Goal: Task Accomplishment & Management: Manage account settings

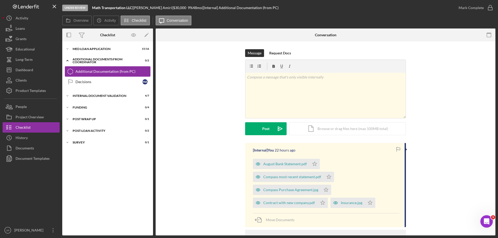
click at [105, 71] on div "Additional Documentation (from PC)" at bounding box center [112, 71] width 75 height 4
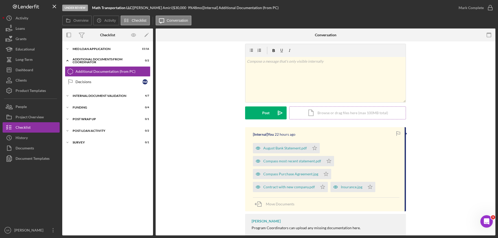
scroll to position [31, 0]
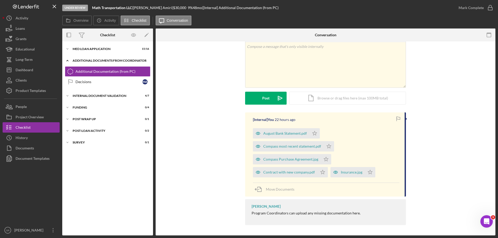
click at [86, 56] on div "Icon/Expander Additional Documents from Coordinator 0 / 2" at bounding box center [107, 60] width 91 height 11
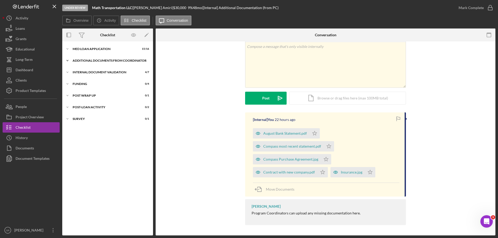
click at [92, 61] on div "Additional Documents from Coordinator" at bounding box center [110, 60] width 74 height 3
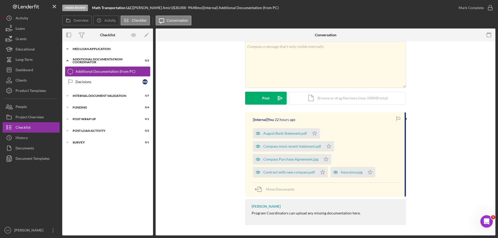
click at [90, 50] on div "MED Loan Application" at bounding box center [110, 48] width 74 height 3
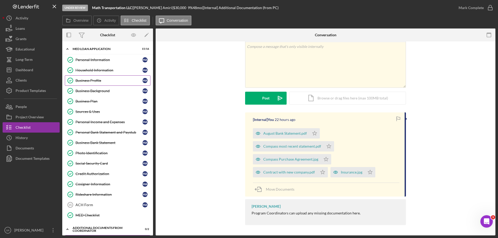
click at [77, 82] on div "Business Profile" at bounding box center [108, 81] width 67 height 4
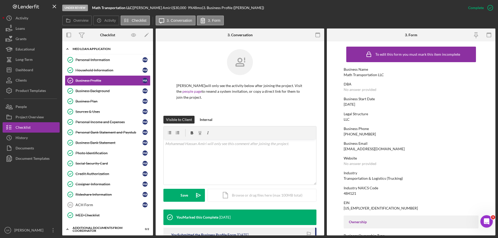
click at [69, 49] on icon "Icon/Expander" at bounding box center [67, 49] width 10 height 10
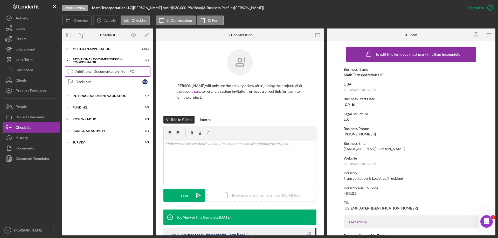
click at [91, 73] on div "Additional Documentation (from PC)" at bounding box center [112, 71] width 75 height 4
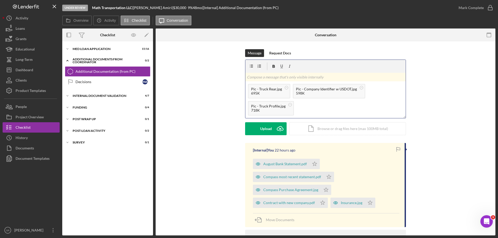
click at [344, 76] on p at bounding box center [325, 77] width 157 height 6
click at [270, 133] on button "Post Icon/icon-invite-send" at bounding box center [265, 128] width 41 height 13
